Goal: Check status: Check status

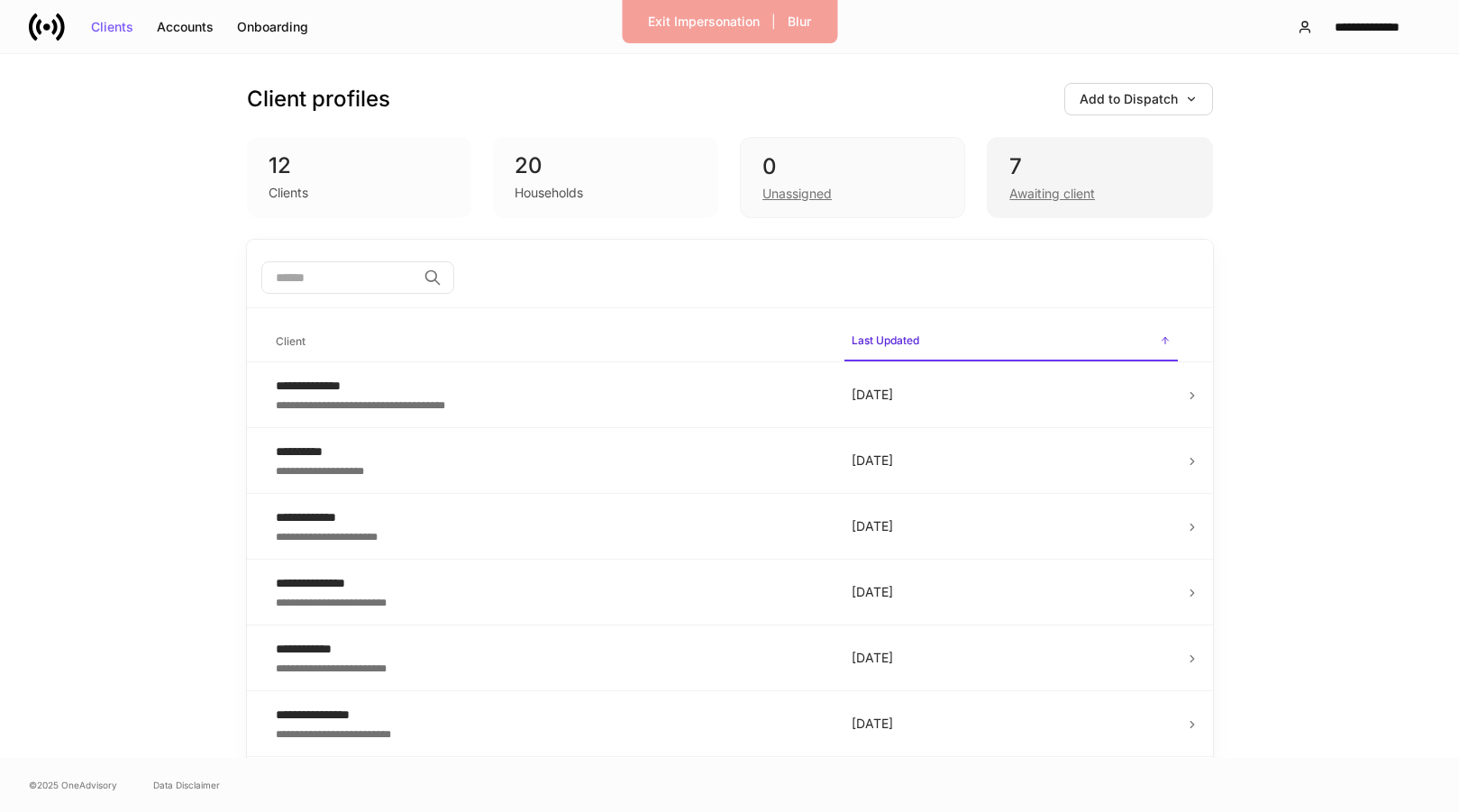
click at [1054, 164] on div "7" at bounding box center [1099, 167] width 180 height 29
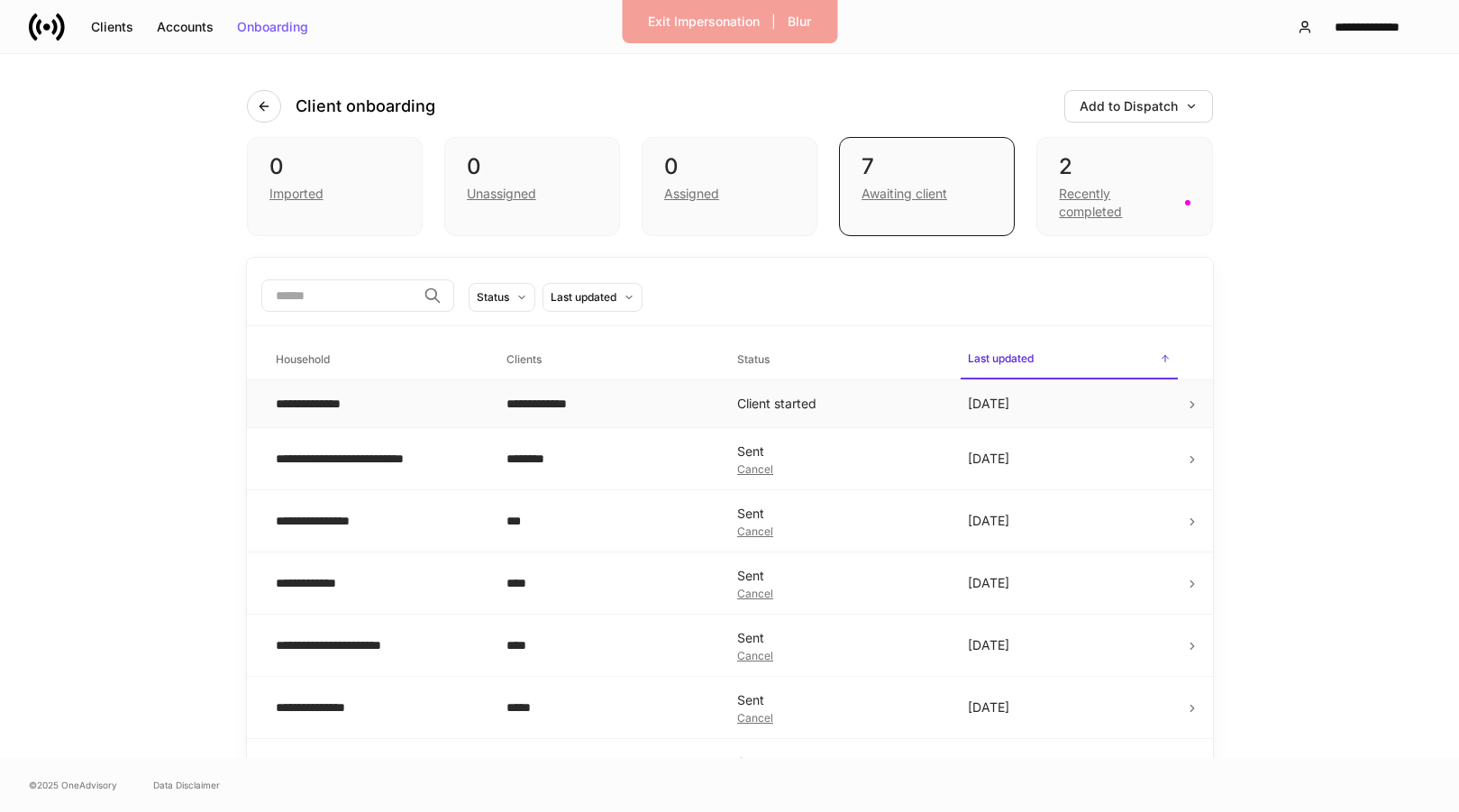
click at [464, 411] on div "**********" at bounding box center [376, 404] width 202 height 18
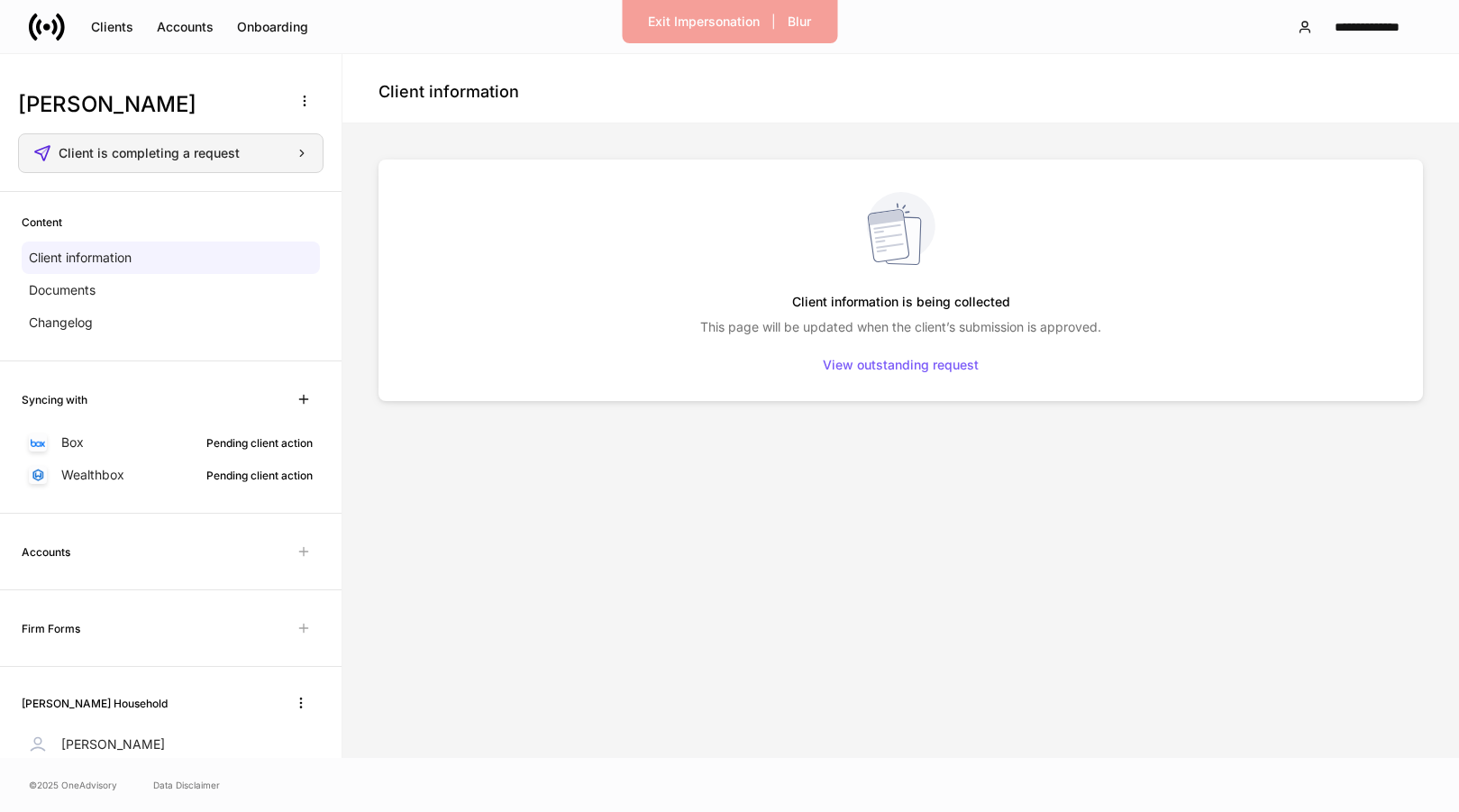
click at [259, 159] on div "Client is completing a request" at bounding box center [170, 153] width 275 height 18
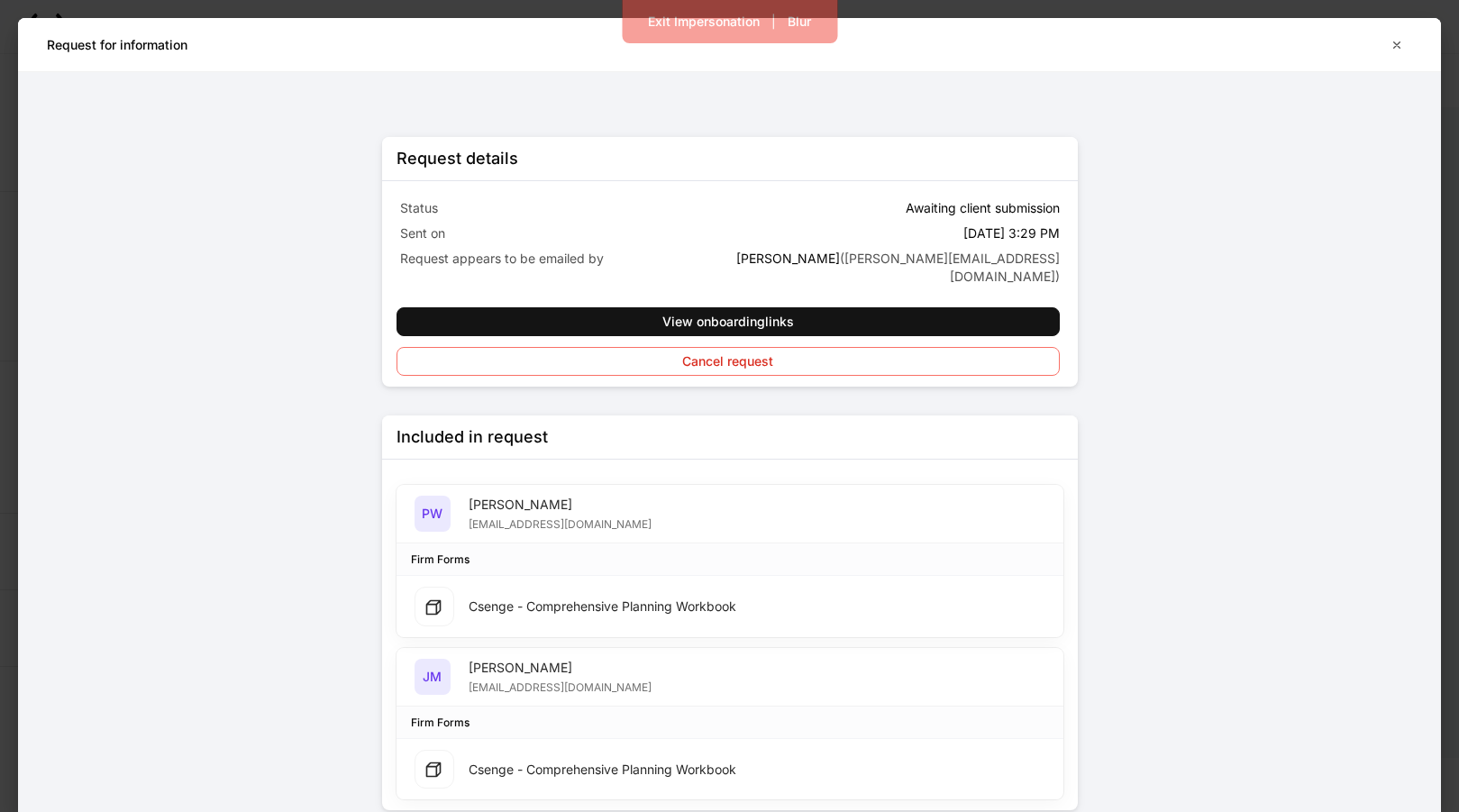
click at [643, 125] on div "Request details Status Awaiting client submission Sent on Aug 15 at 3:29 PM Req…" at bounding box center [730, 472] width 696 height 731
click at [680, 32] on button "Exit Impersonation" at bounding box center [703, 21] width 135 height 29
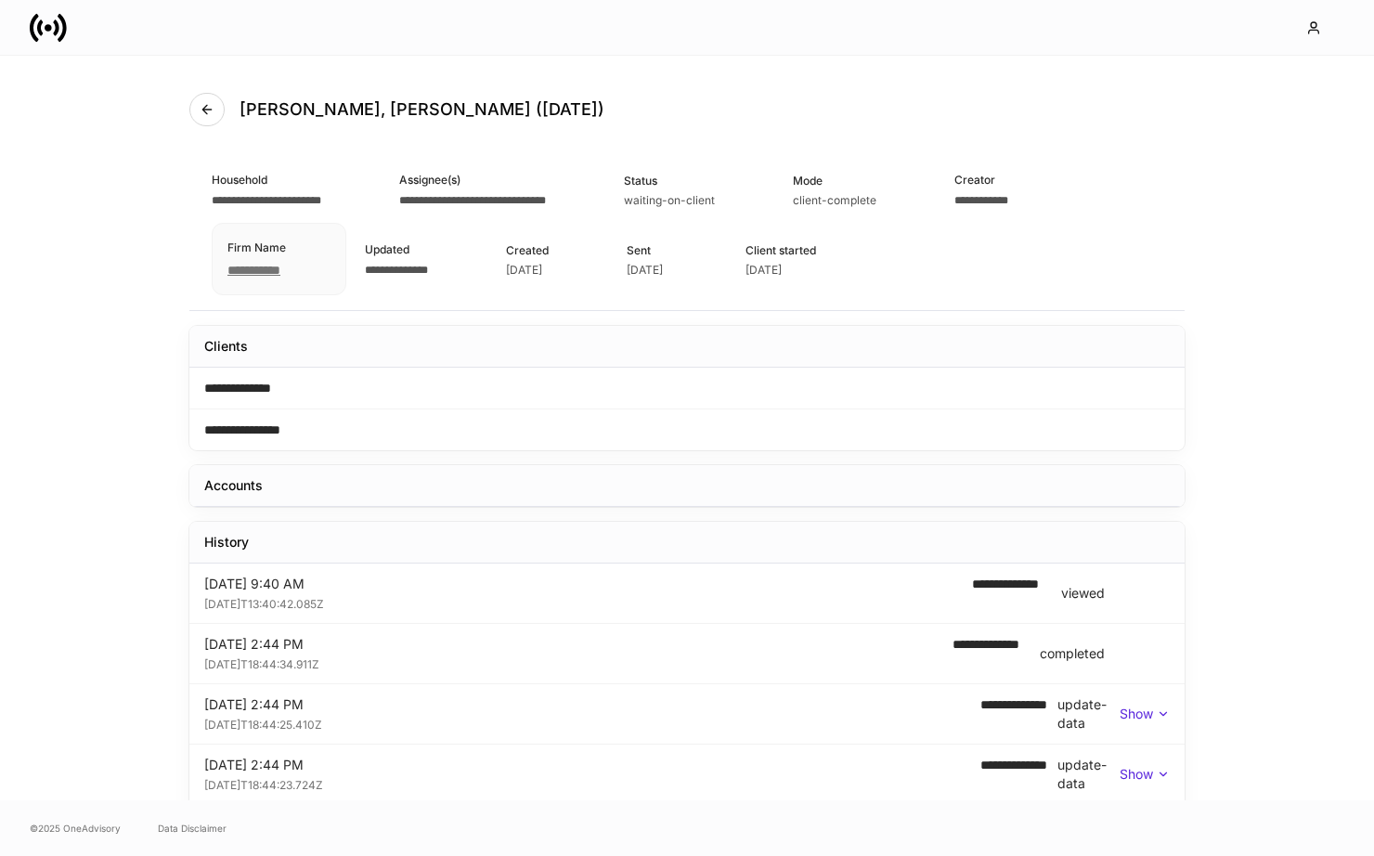
scroll to position [228, 0]
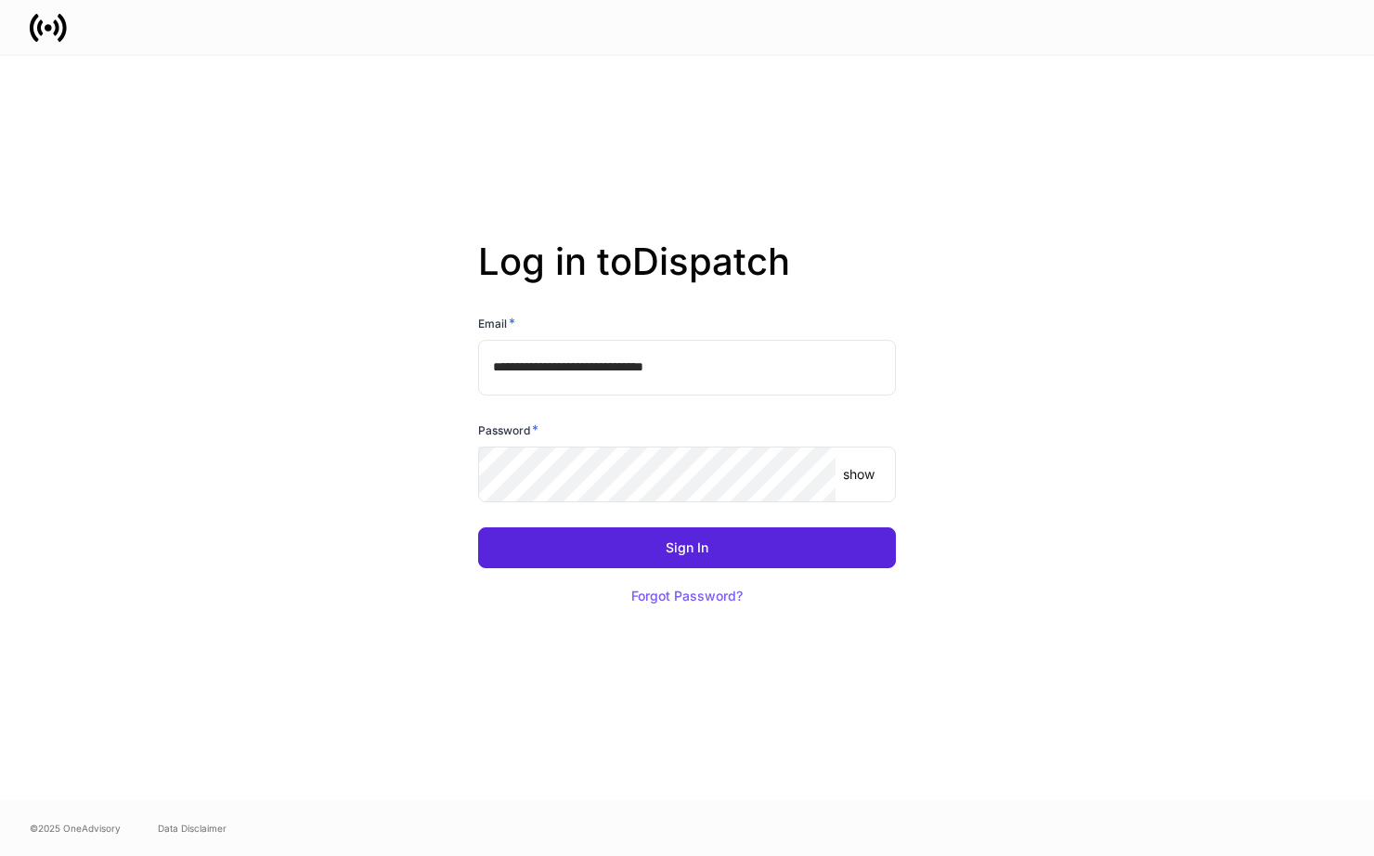
click at [103, 0] on div at bounding box center [687, 27] width 1374 height 55
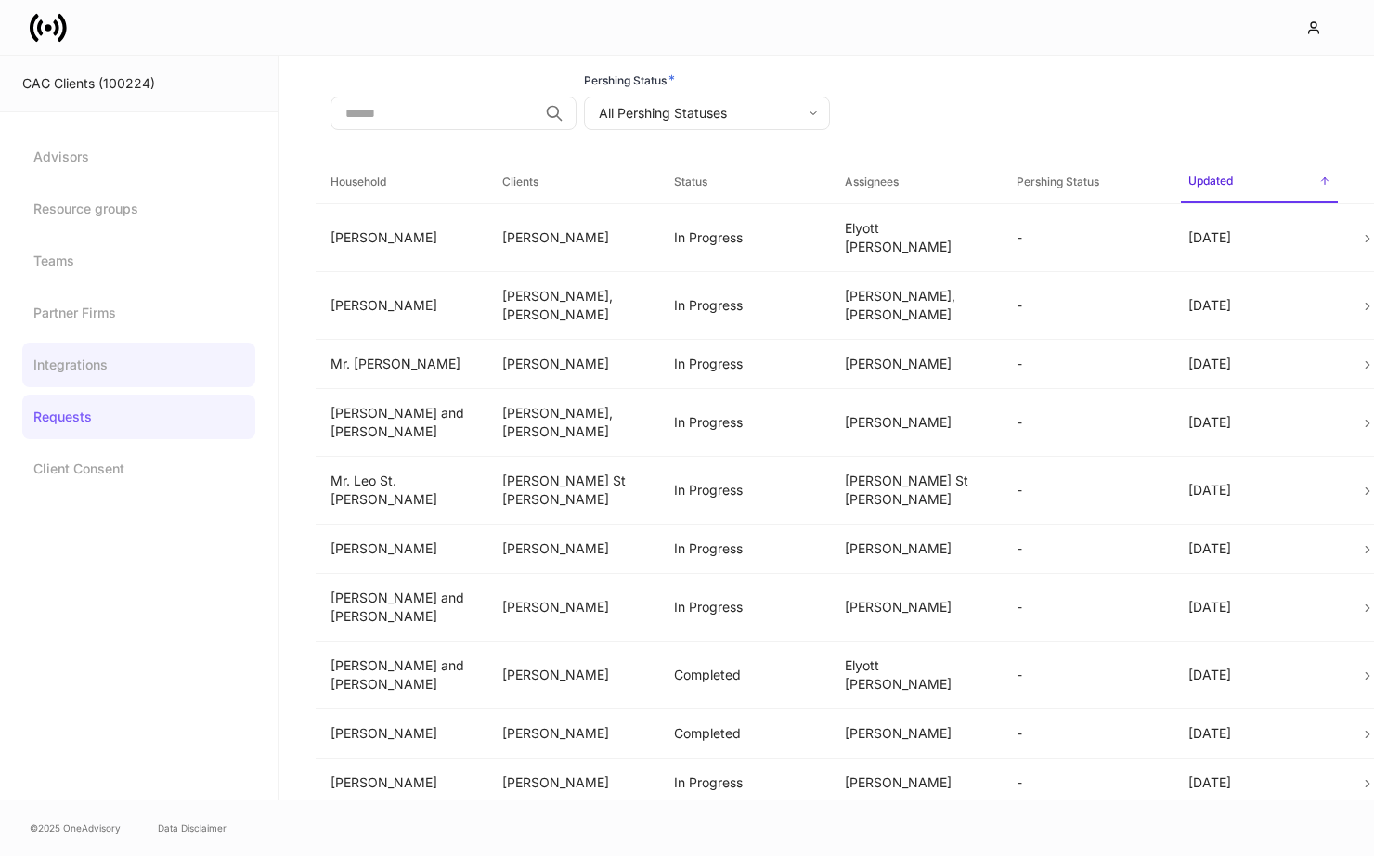
click at [82, 365] on link "Integrations" at bounding box center [138, 365] width 233 height 45
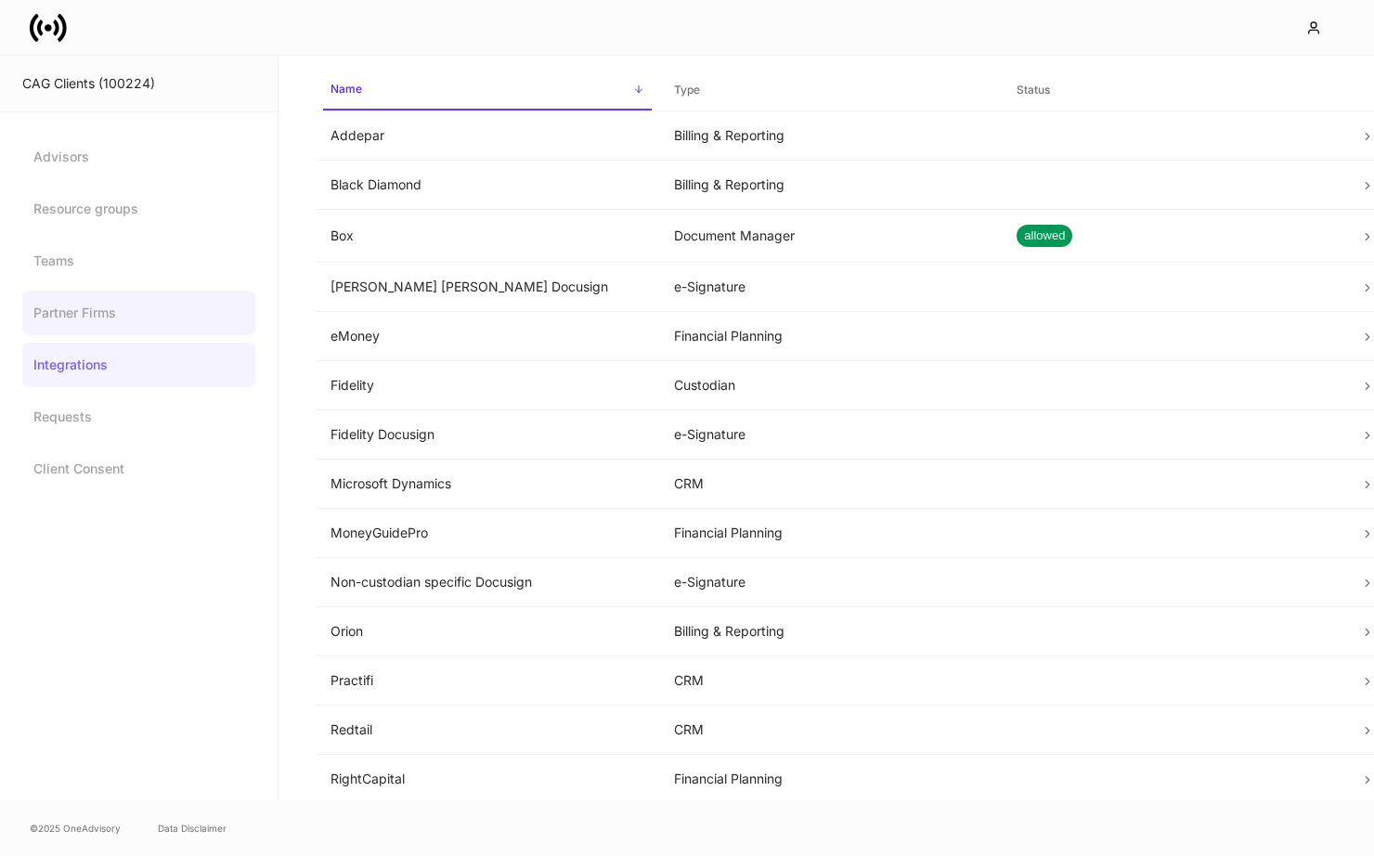
click at [110, 323] on link "Partner Firms" at bounding box center [138, 313] width 233 height 45
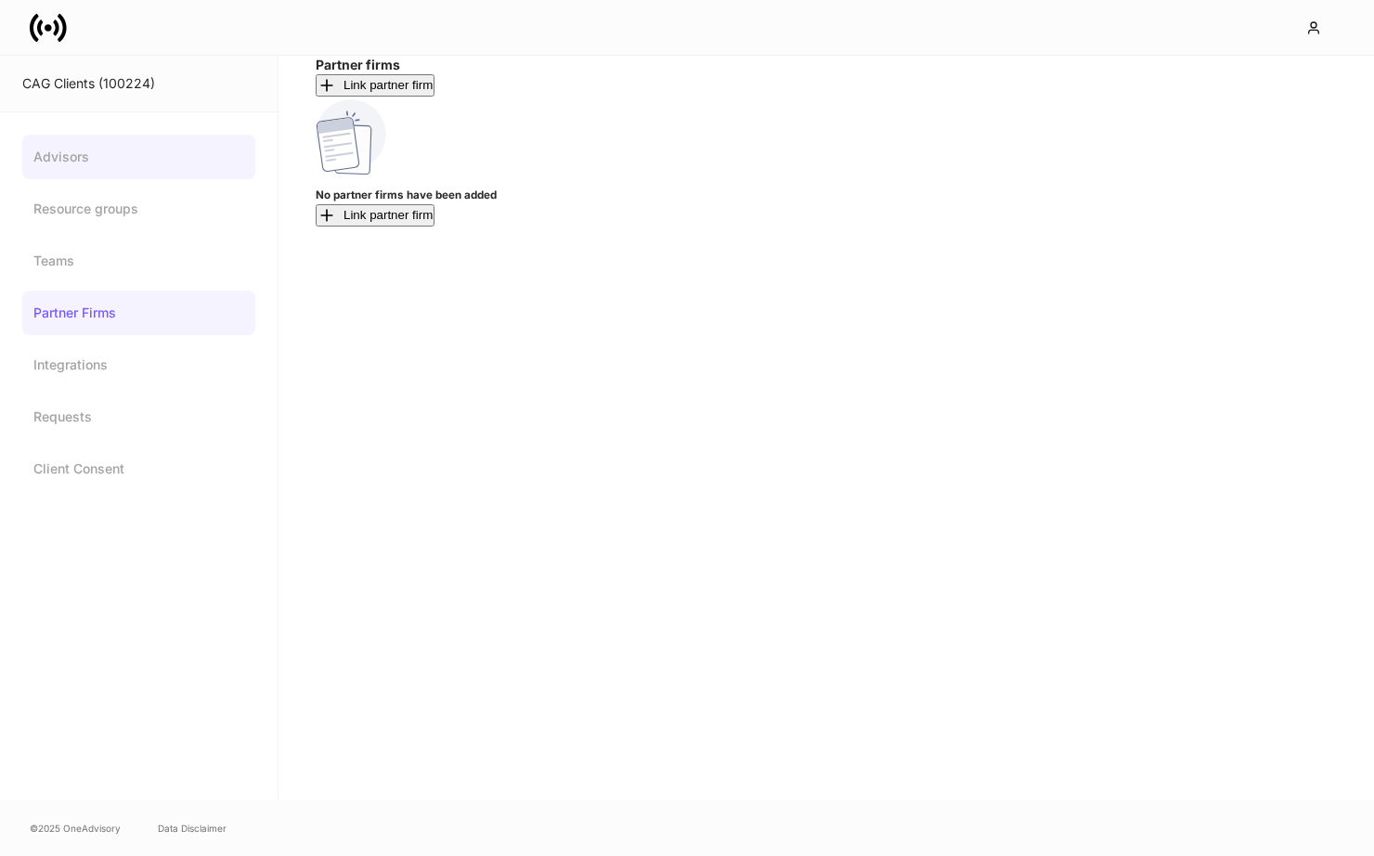
click at [119, 168] on link "Advisors" at bounding box center [138, 157] width 233 height 45
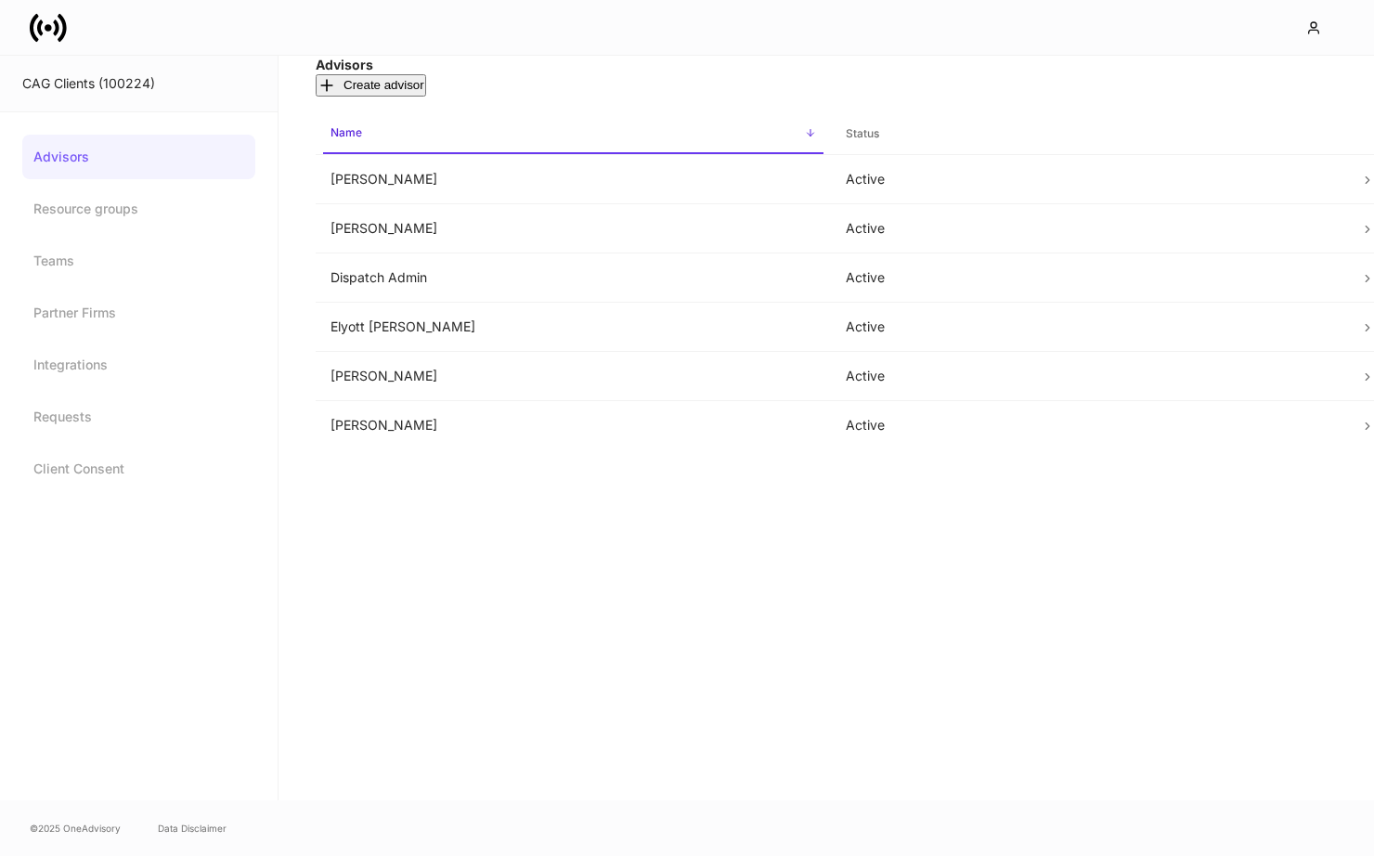
click at [36, 22] on icon at bounding box center [48, 27] width 37 height 37
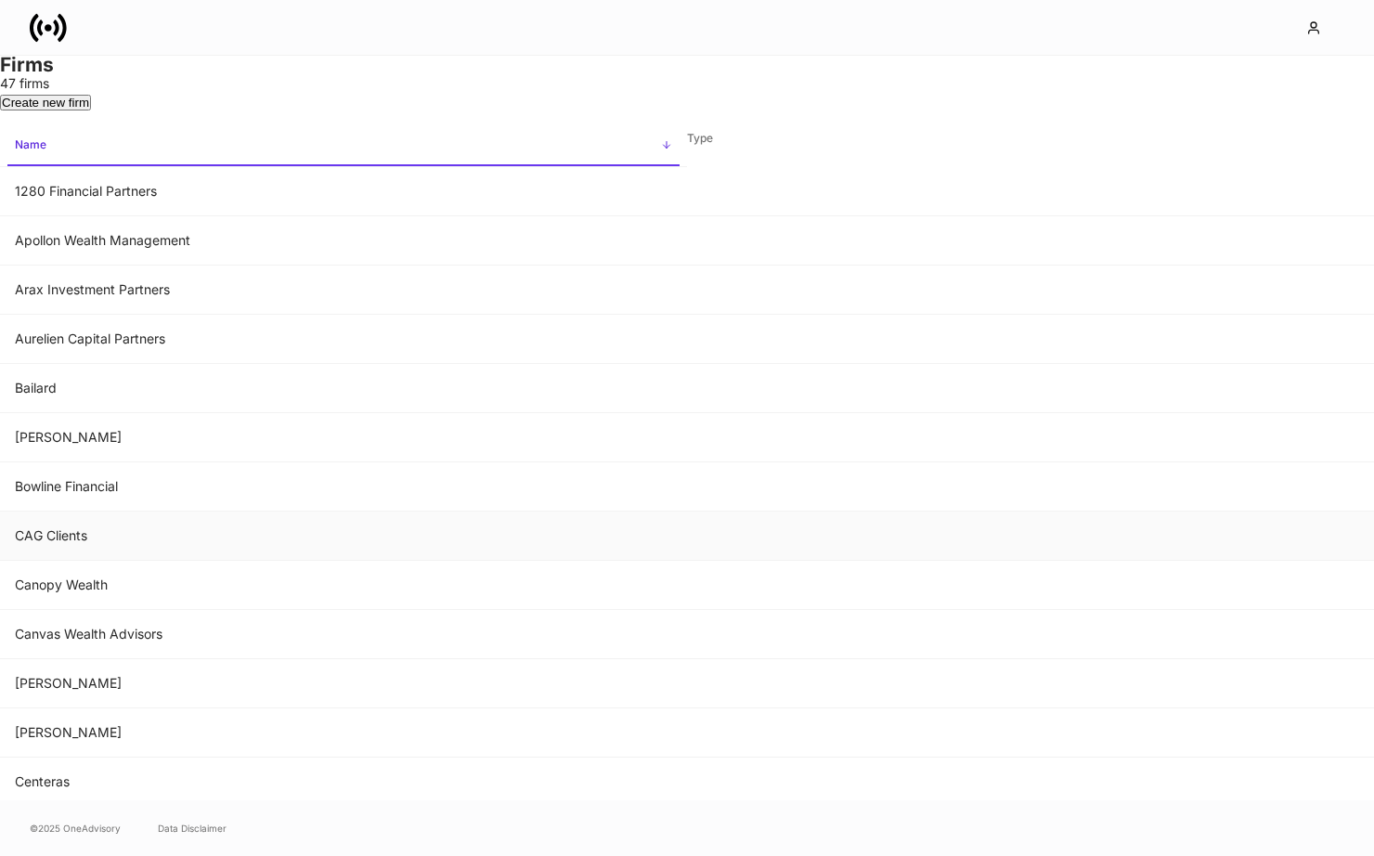
click at [463, 561] on td "CAG Clients" at bounding box center [343, 536] width 687 height 49
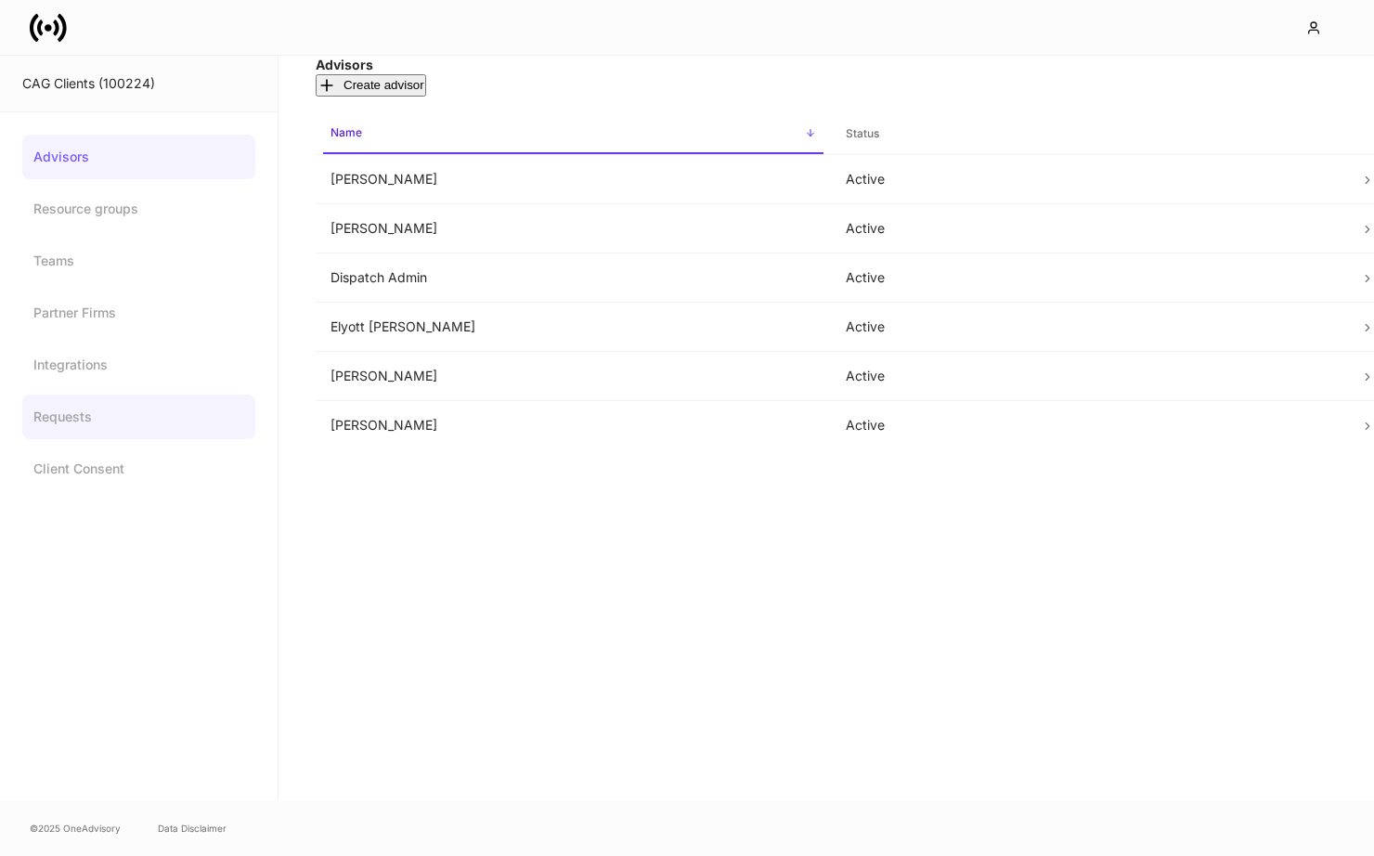
click at [145, 420] on link "Requests" at bounding box center [138, 417] width 233 height 45
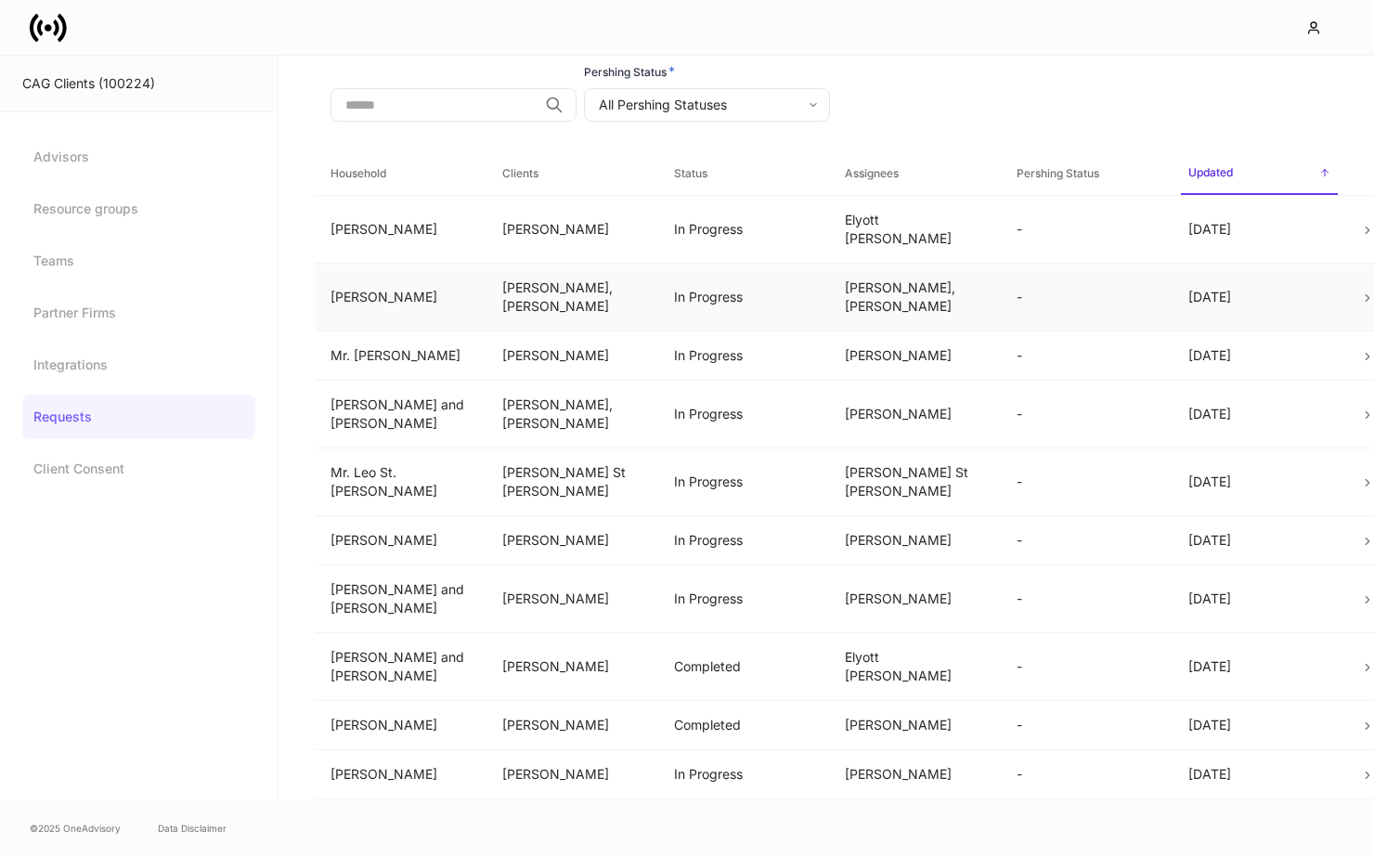
click at [718, 294] on td "In Progress" at bounding box center [745, 297] width 172 height 68
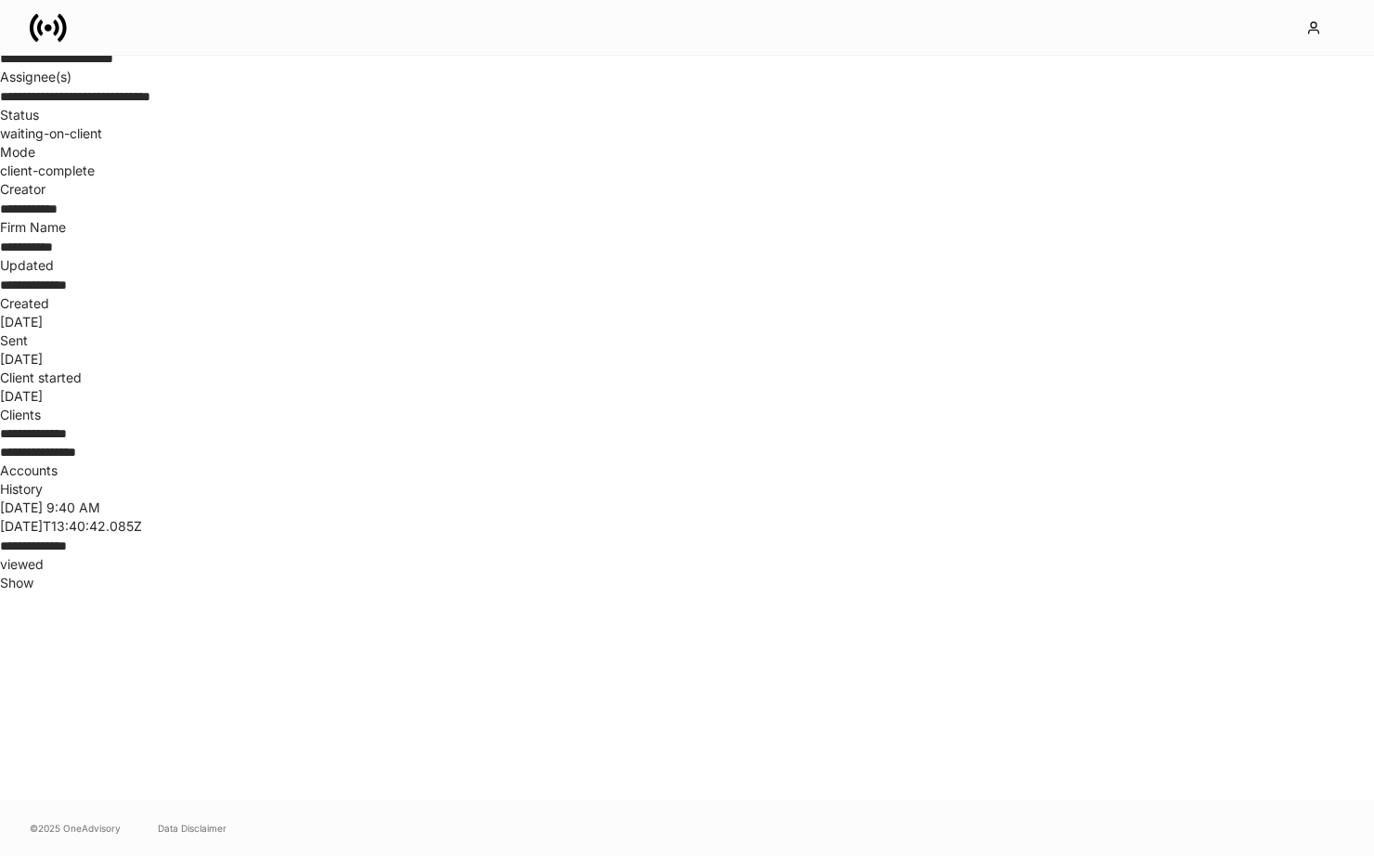
scroll to position [150, 0]
